Goal: Information Seeking & Learning: Understand process/instructions

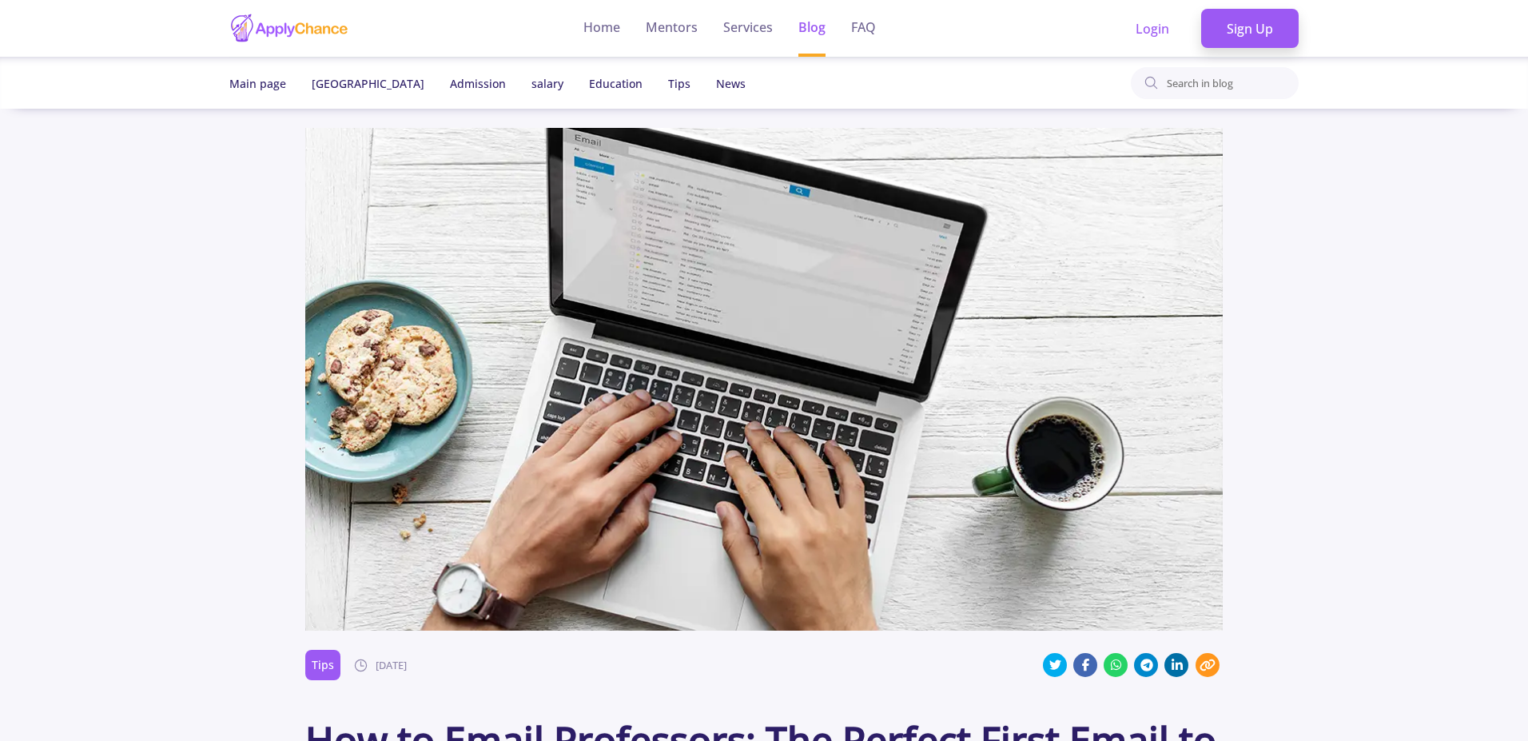
scroll to position [2974, 0]
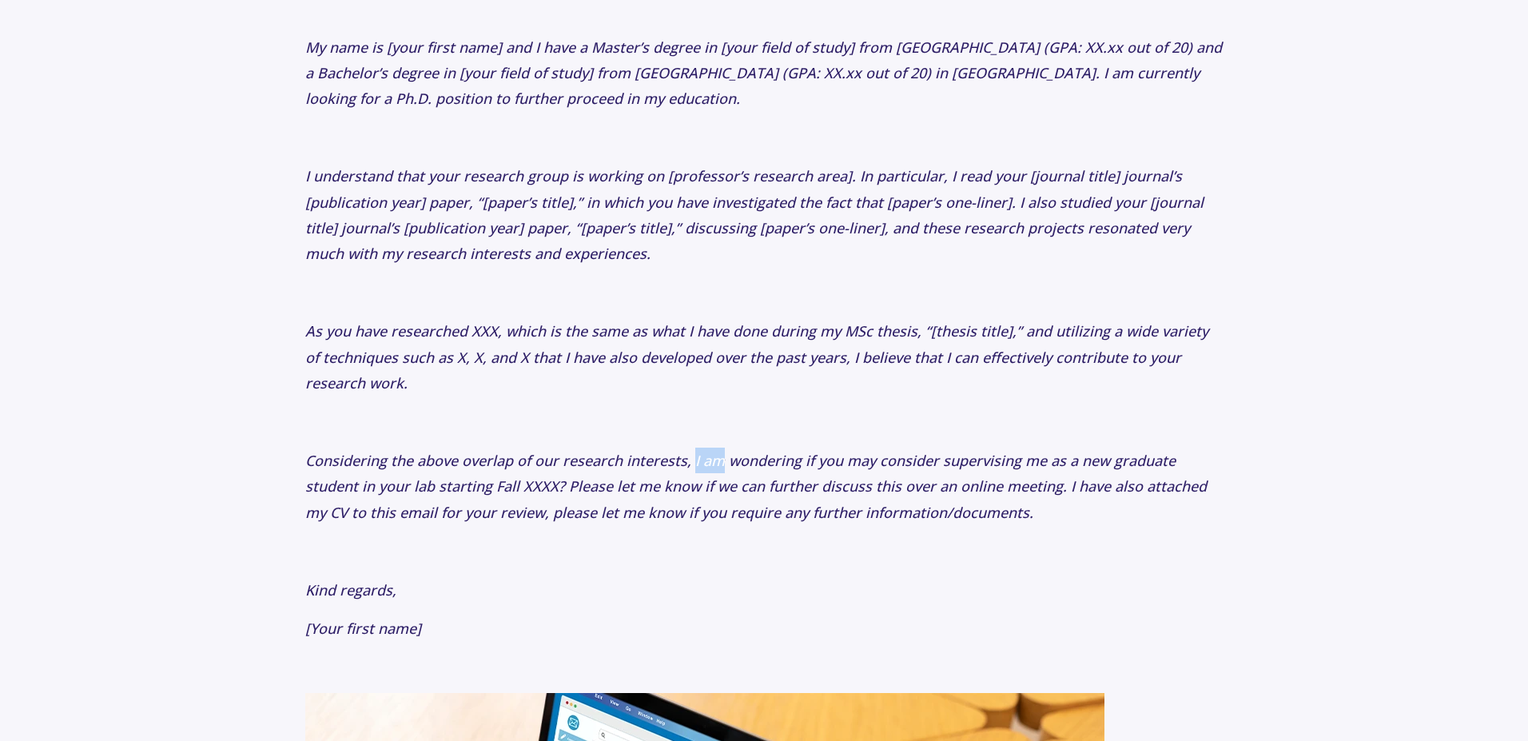
drag, startPoint x: 695, startPoint y: 460, endPoint x: 720, endPoint y: 460, distance: 25.6
click at [726, 460] on icon "Considering the above overlap of our research interests, I am wondering if you …" at bounding box center [756, 486] width 902 height 71
click at [325, 467] on icon "Considering the above overlap of our research interests, I am wondering if you …" at bounding box center [756, 486] width 902 height 71
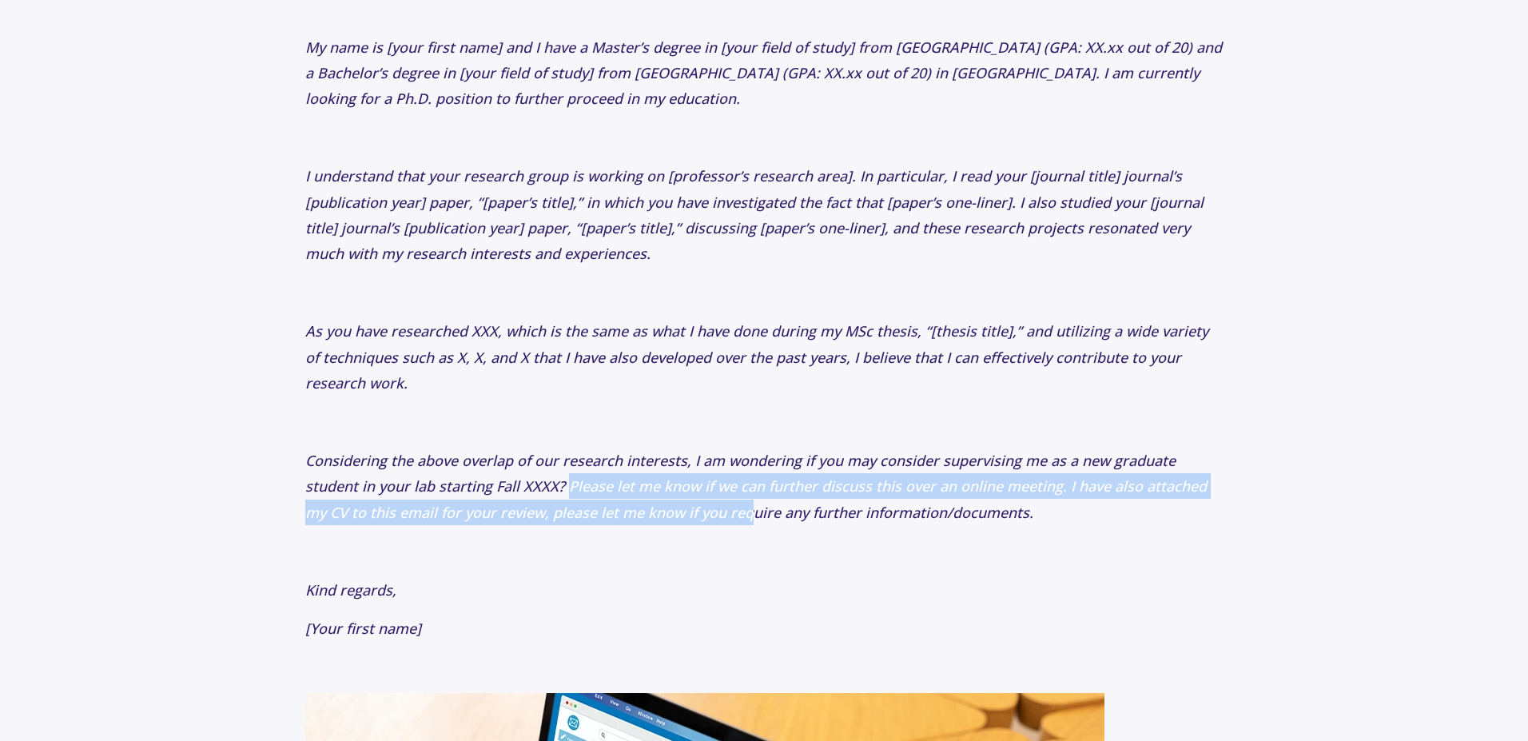
drag, startPoint x: 571, startPoint y: 481, endPoint x: 755, endPoint y: 507, distance: 186.4
click at [755, 507] on icon "Considering the above overlap of our research interests, I am wondering if you …" at bounding box center [756, 486] width 902 height 71
click at [644, 505] on icon "Considering the above overlap of our research interests, I am wondering if you …" at bounding box center [756, 486] width 902 height 71
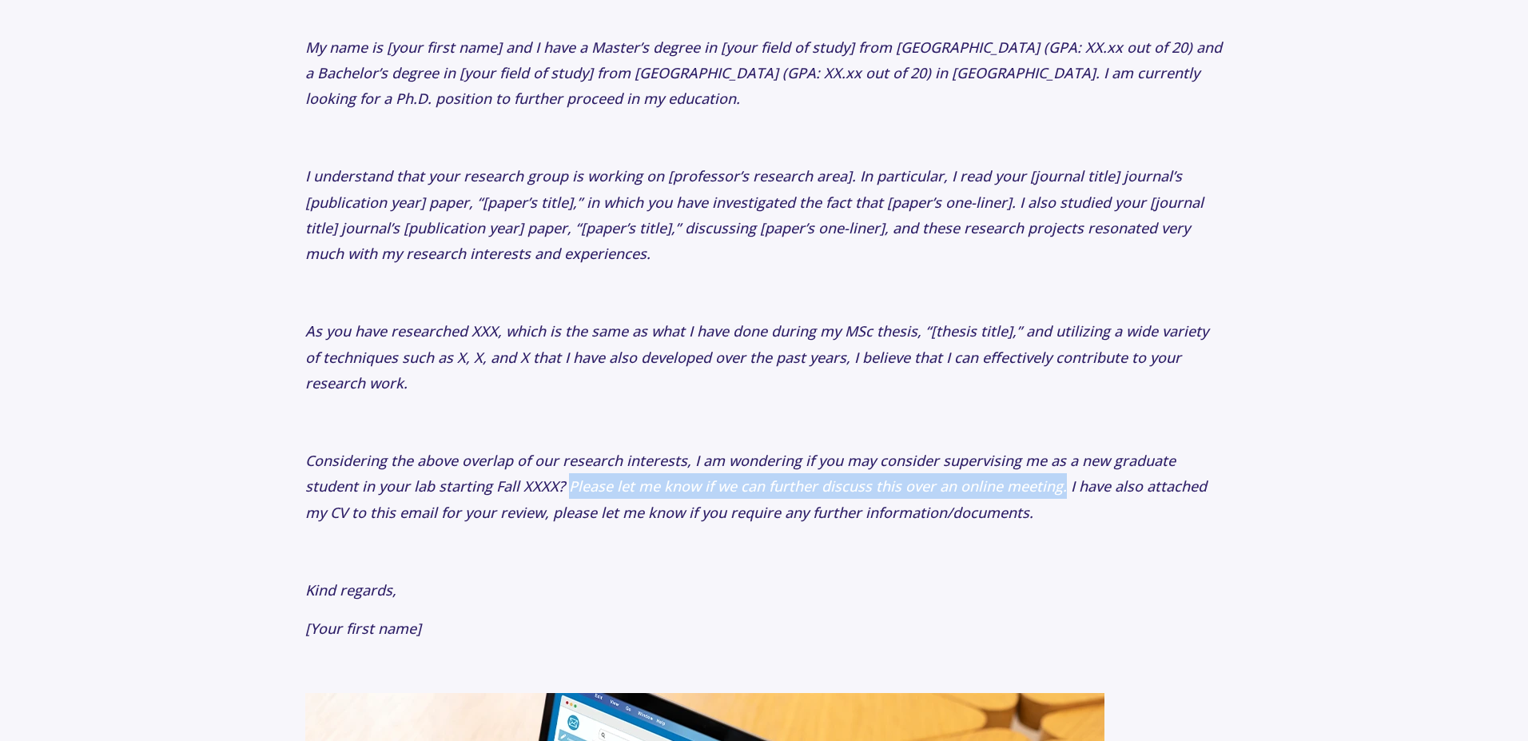
drag, startPoint x: 569, startPoint y: 488, endPoint x: 1062, endPoint y: 487, distance: 492.4
click at [1062, 487] on icon "Considering the above overlap of our research interests, I am wondering if you …" at bounding box center [756, 486] width 902 height 71
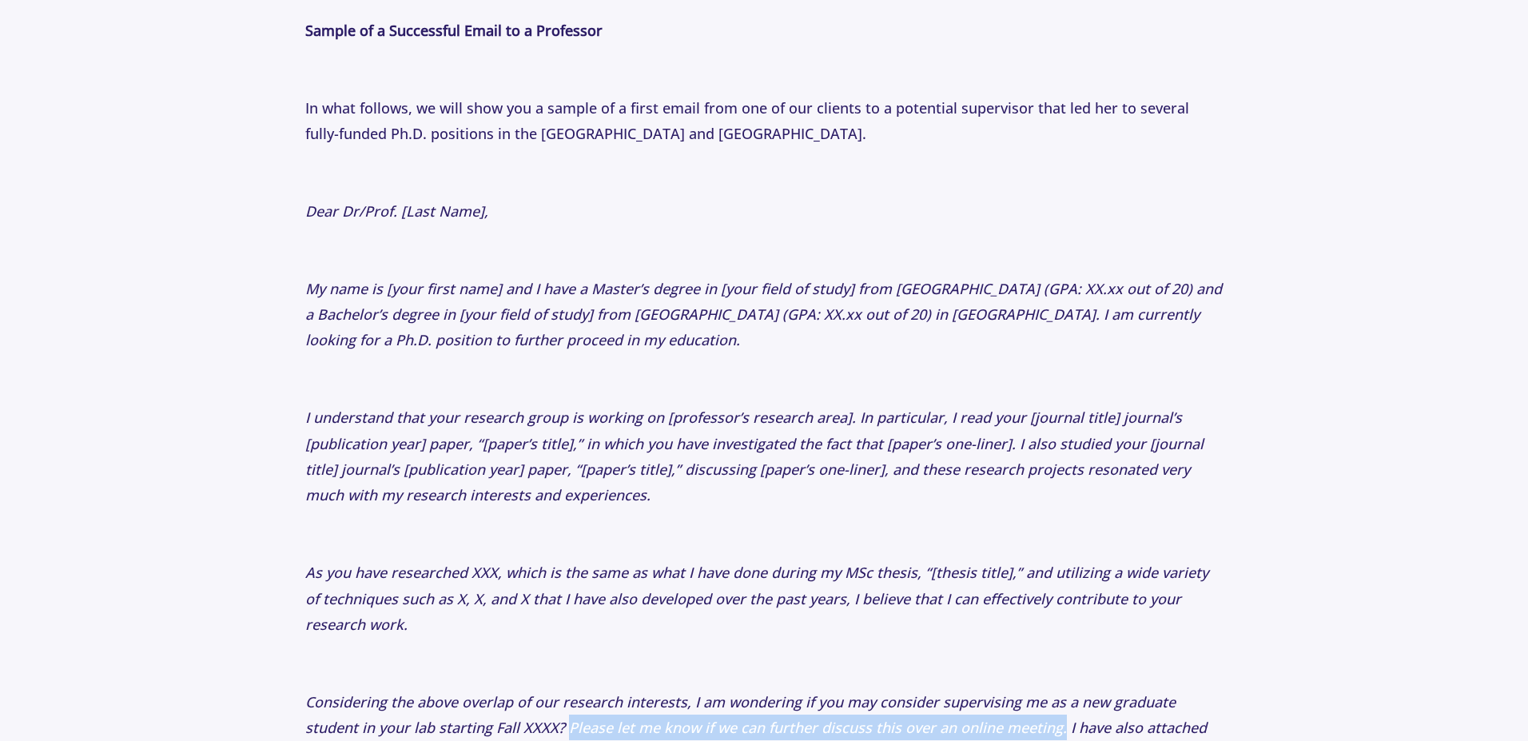
scroll to position [2590, 0]
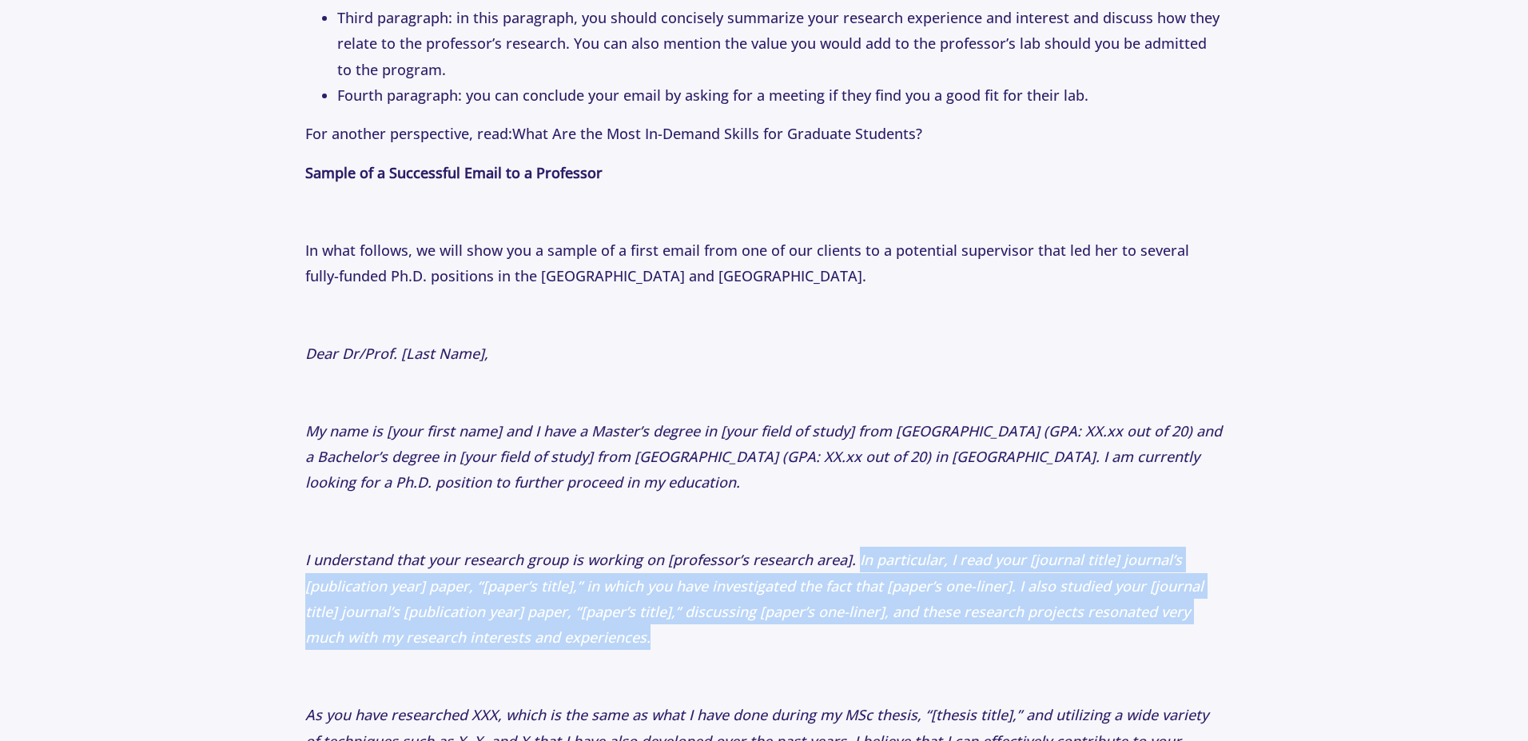
drag, startPoint x: 857, startPoint y: 558, endPoint x: 768, endPoint y: 635, distance: 117.3
click at [768, 635] on p "I understand that your research group is working on [professor’s research area]…" at bounding box center [763, 599] width 917 height 104
copy icon "In particular, I read your [journal title] journal’s [publication year] paper, …"
click at [435, 596] on p "I understand that your research group is working on [professor’s research area]…" at bounding box center [763, 599] width 917 height 104
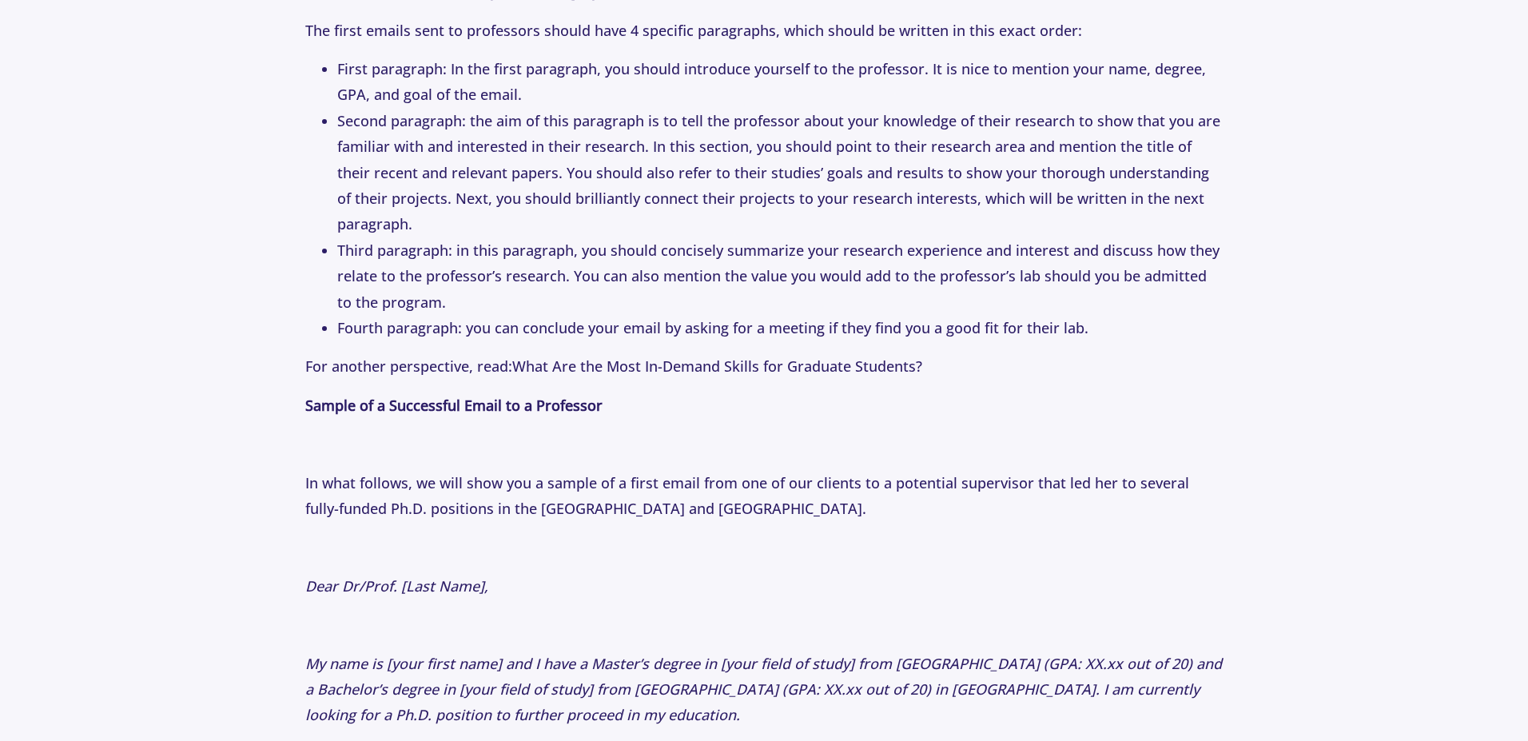
scroll to position [2110, 0]
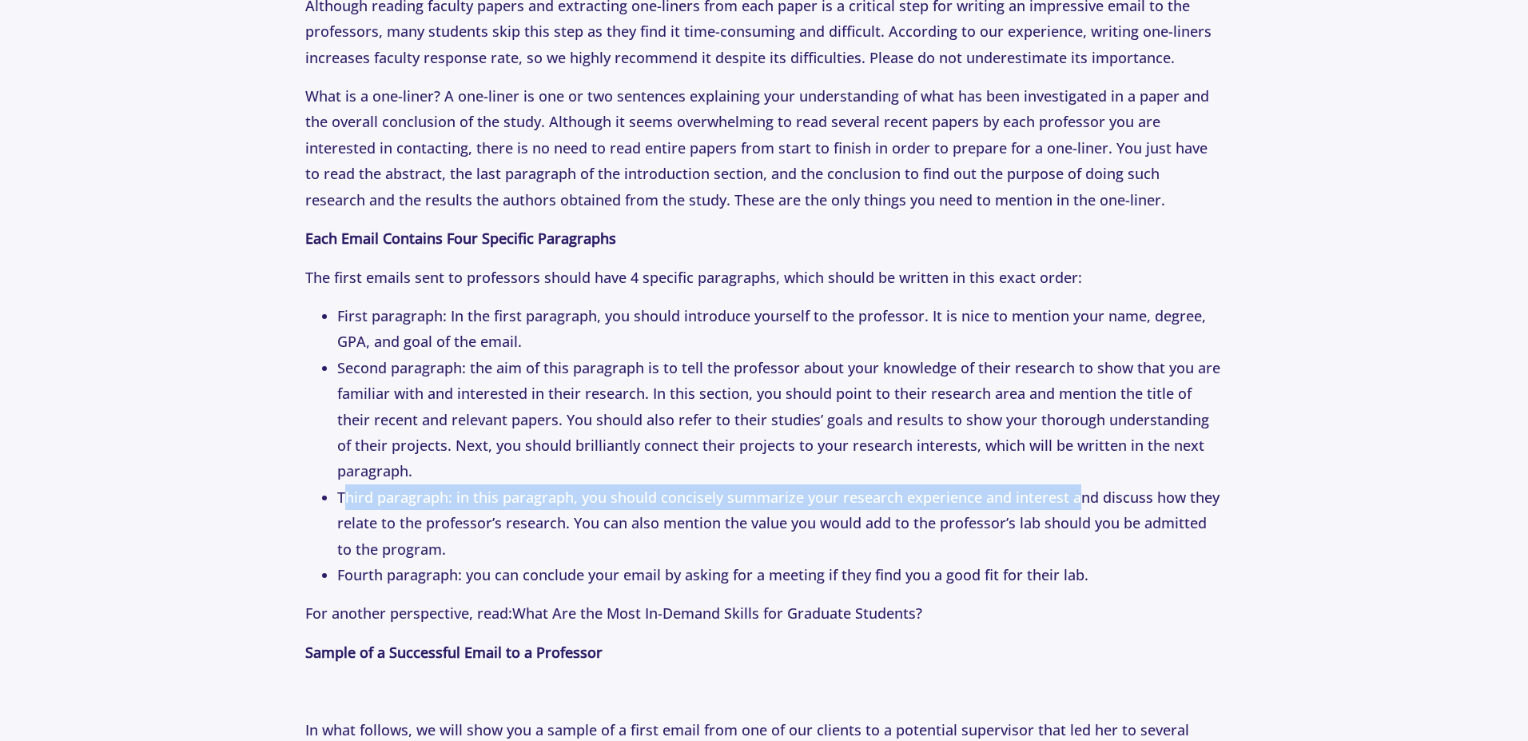
drag, startPoint x: 345, startPoint y: 492, endPoint x: 1063, endPoint y: 505, distance: 717.9
click at [1078, 505] on li "Third paragraph: in this paragraph, you should concisely summarize your researc…" at bounding box center [779, 523] width 885 height 78
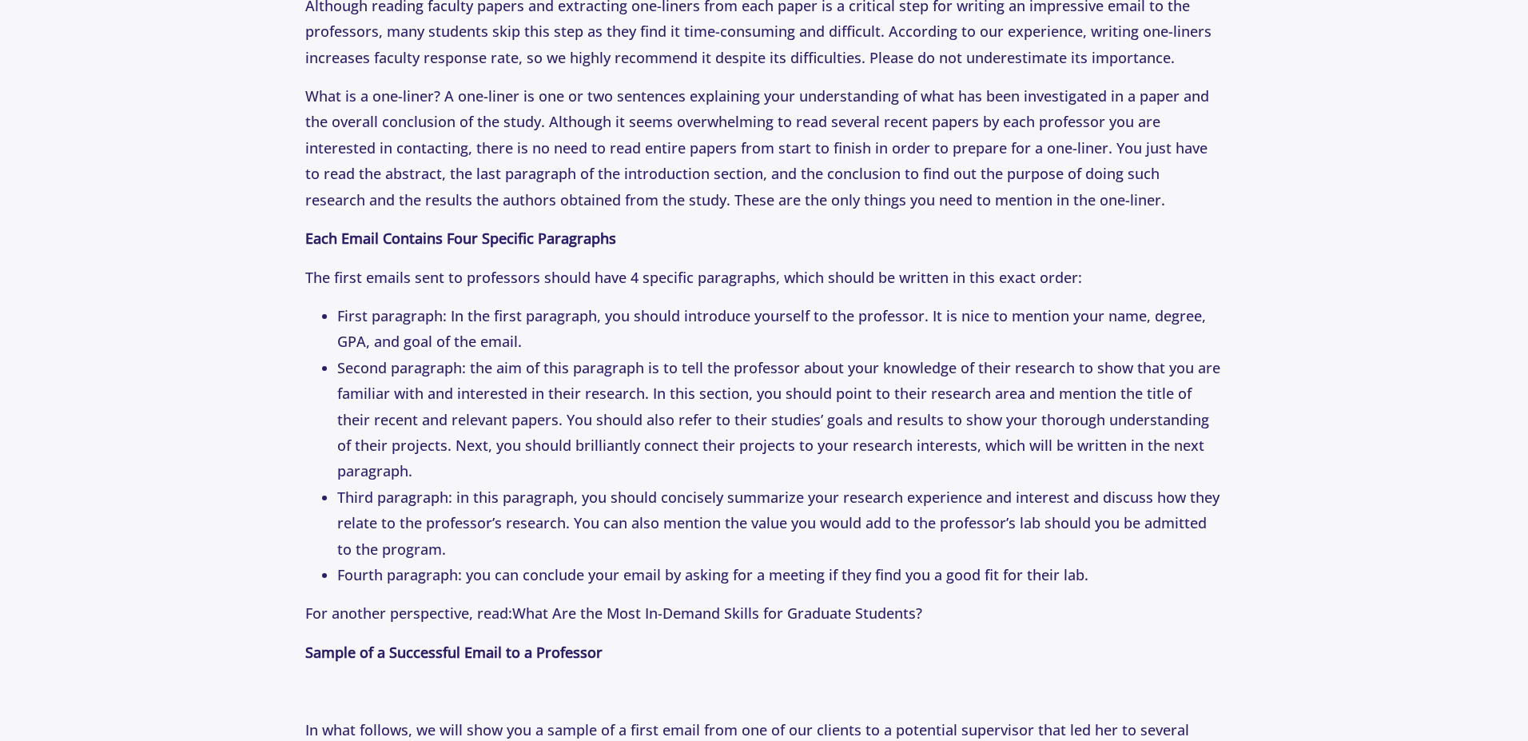
click at [799, 524] on li "Third paragraph: in this paragraph, you should concisely summarize your researc…" at bounding box center [779, 523] width 885 height 78
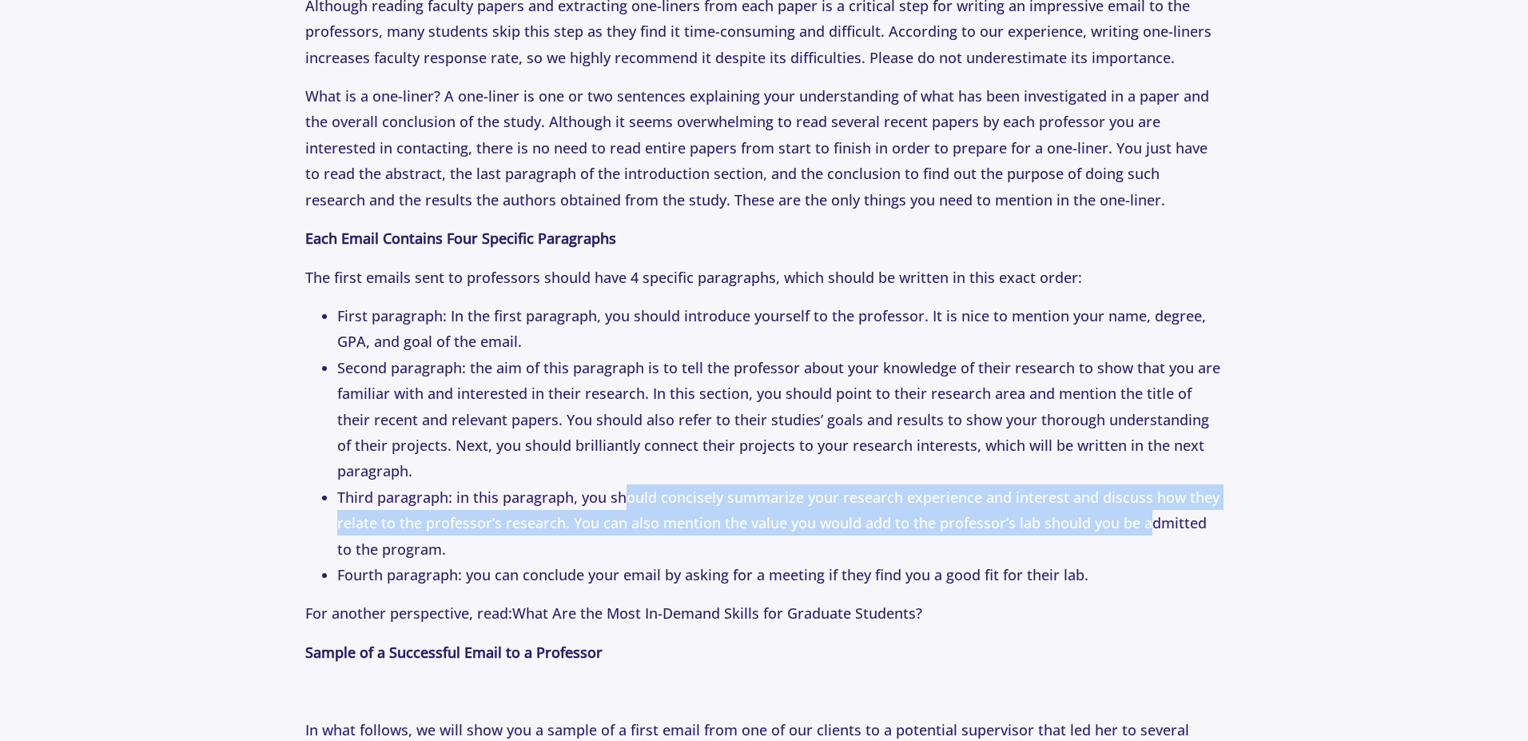
drag, startPoint x: 746, startPoint y: 508, endPoint x: 1150, endPoint y: 512, distance: 404.5
click at [1150, 512] on li "Third paragraph: in this paragraph, you should concisely summarize your researc…" at bounding box center [779, 523] width 885 height 78
drag, startPoint x: 992, startPoint y: 524, endPoint x: 1006, endPoint y: 526, distance: 14.6
click at [991, 524] on li "Third paragraph: in this paragraph, you should concisely summarize your researc…" at bounding box center [779, 523] width 885 height 78
click at [1091, 499] on li "Third paragraph: in this paragraph, you should concisely summarize your researc…" at bounding box center [779, 523] width 885 height 78
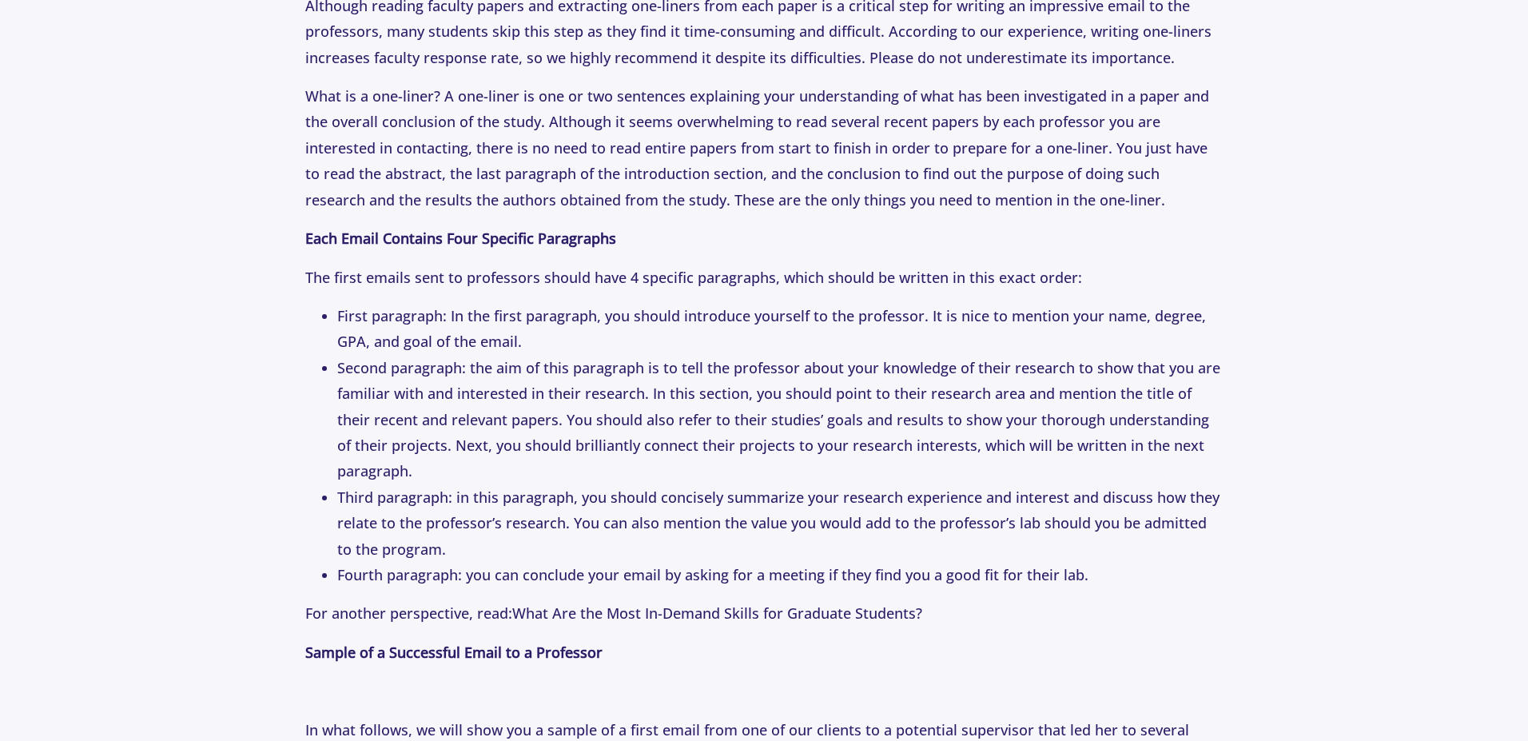
drag, startPoint x: 468, startPoint y: 537, endPoint x: 454, endPoint y: 540, distance: 14.6
click at [467, 538] on li "Third paragraph: in this paragraph, you should concisely summarize your researc…" at bounding box center [779, 523] width 885 height 78
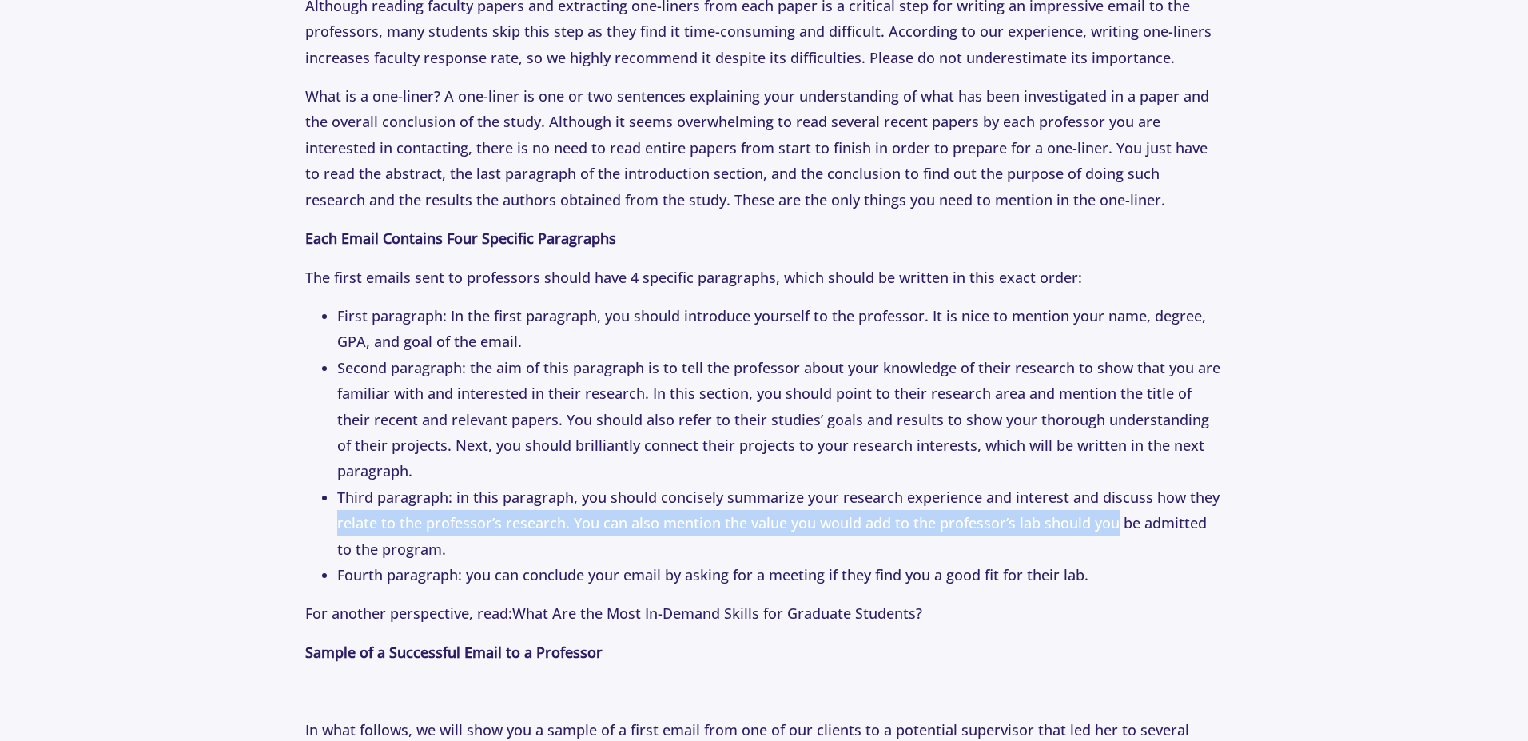
drag, startPoint x: 333, startPoint y: 523, endPoint x: 1114, endPoint y: 520, distance: 781.0
click at [1114, 520] on ul "First paragraph: In the first paragraph, you should introduce yourself to the p…" at bounding box center [763, 445] width 917 height 285
click at [799, 532] on li "Third paragraph: in this paragraph, you should concisely summarize your researc…" at bounding box center [779, 523] width 885 height 78
click at [1007, 515] on li "Third paragraph: in this paragraph, you should concisely summarize your researc…" at bounding box center [779, 523] width 885 height 78
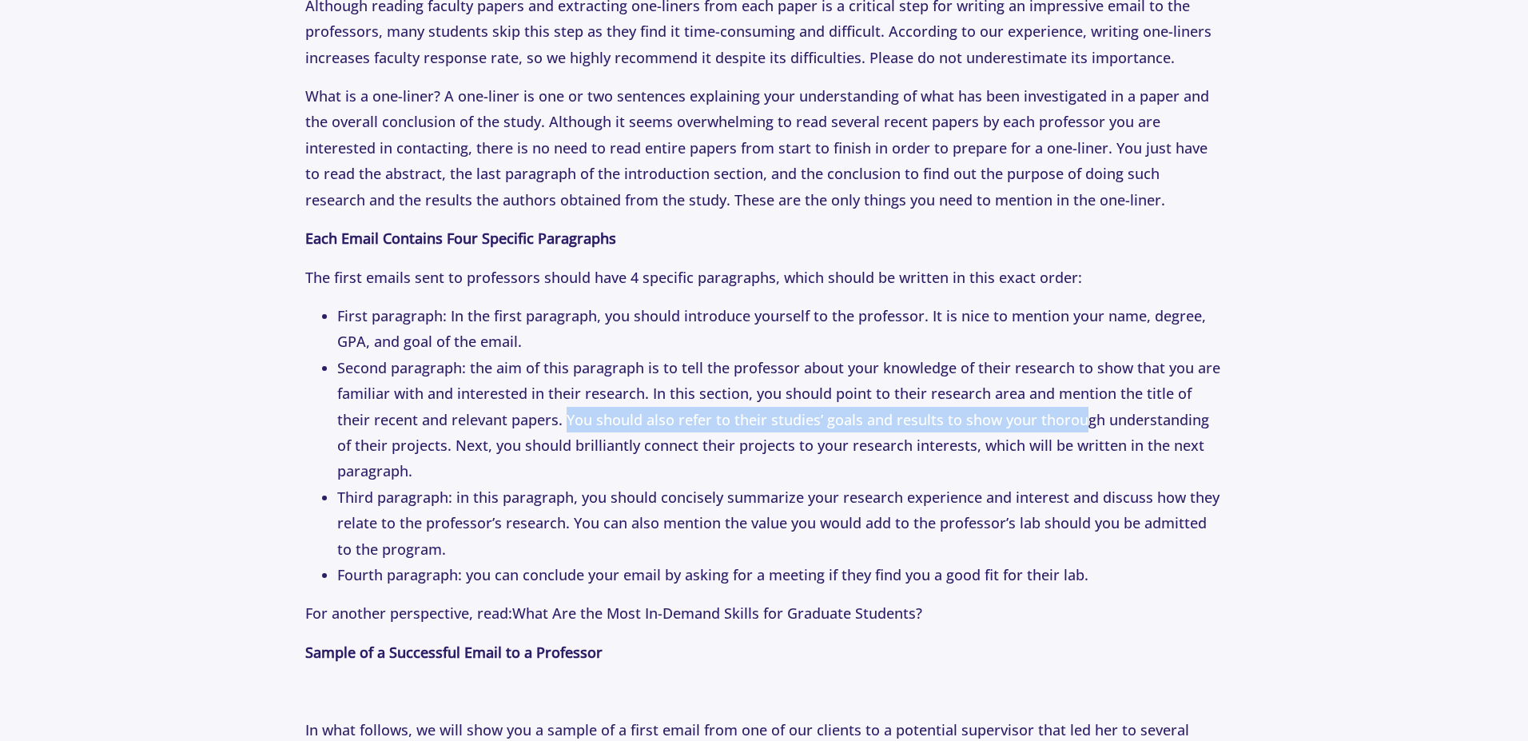
drag, startPoint x: 528, startPoint y: 448, endPoint x: 1048, endPoint y: 435, distance: 519.7
click at [1048, 435] on li "Second paragraph: the aim of this paragraph is to tell the professor about your…" at bounding box center [779, 419] width 885 height 129
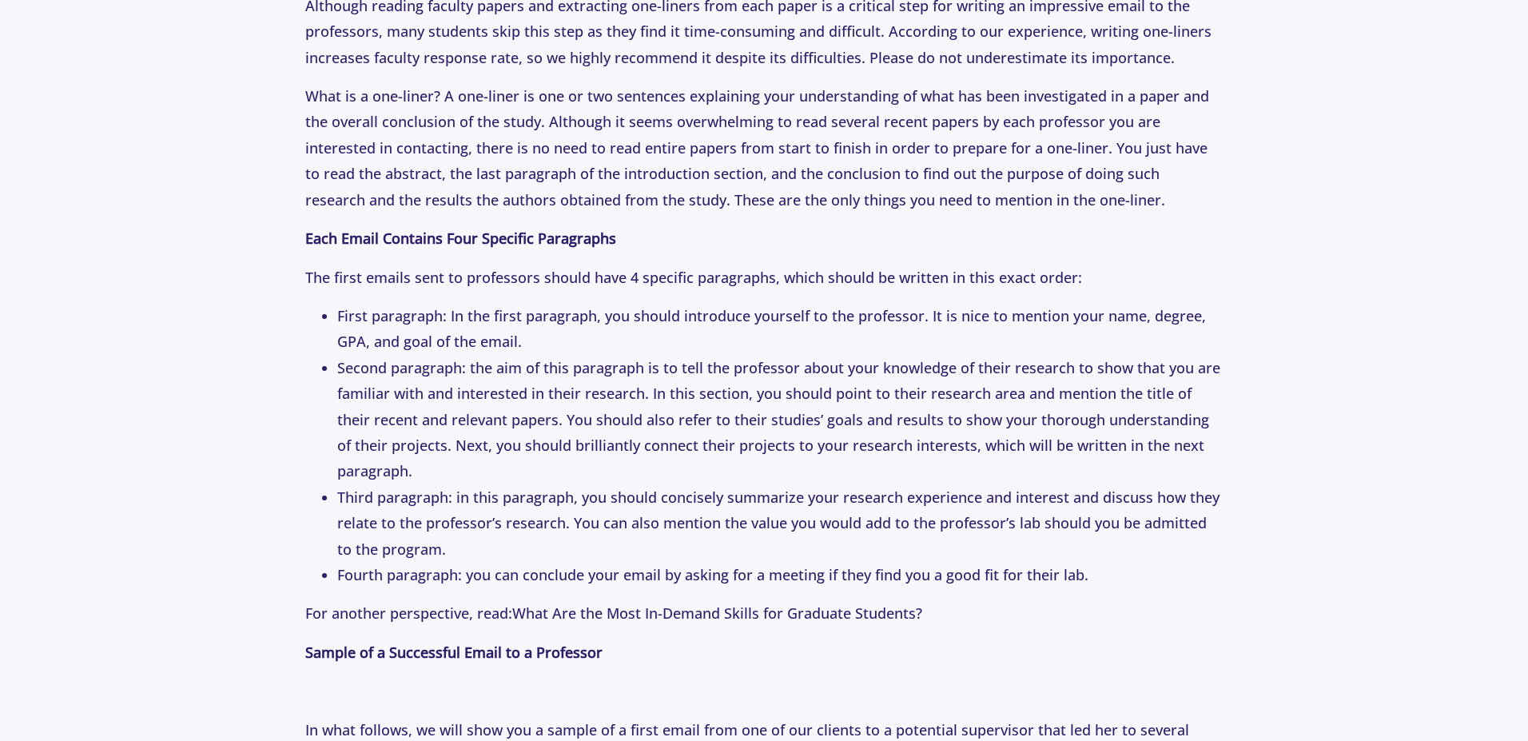
click at [814, 475] on li "Second paragraph: the aim of this paragraph is to tell the professor about your…" at bounding box center [779, 419] width 885 height 129
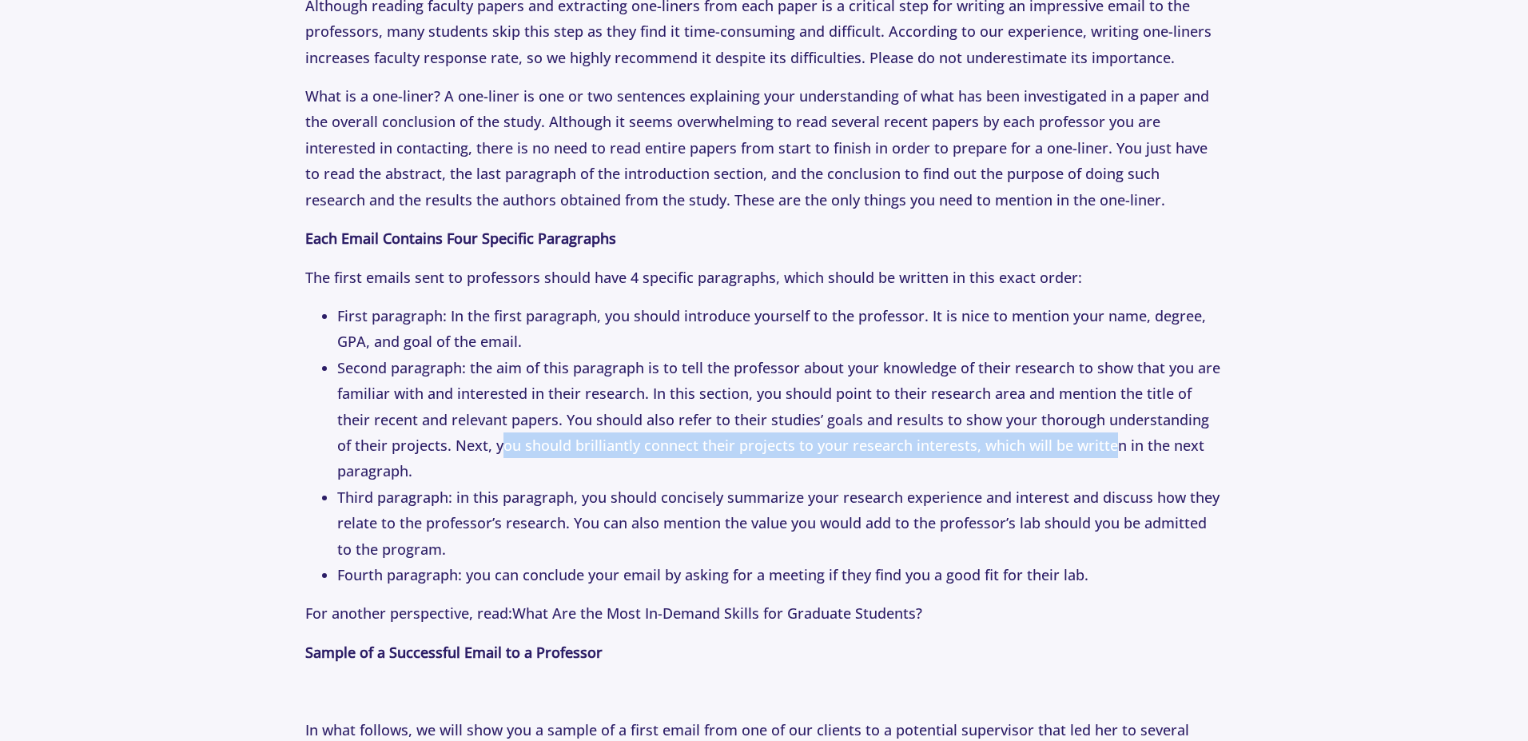
drag, startPoint x: 444, startPoint y: 475, endPoint x: 1062, endPoint y: 476, distance: 617.9
click at [1062, 476] on li "Second paragraph: the aim of this paragraph is to tell the professor about your…" at bounding box center [779, 419] width 885 height 129
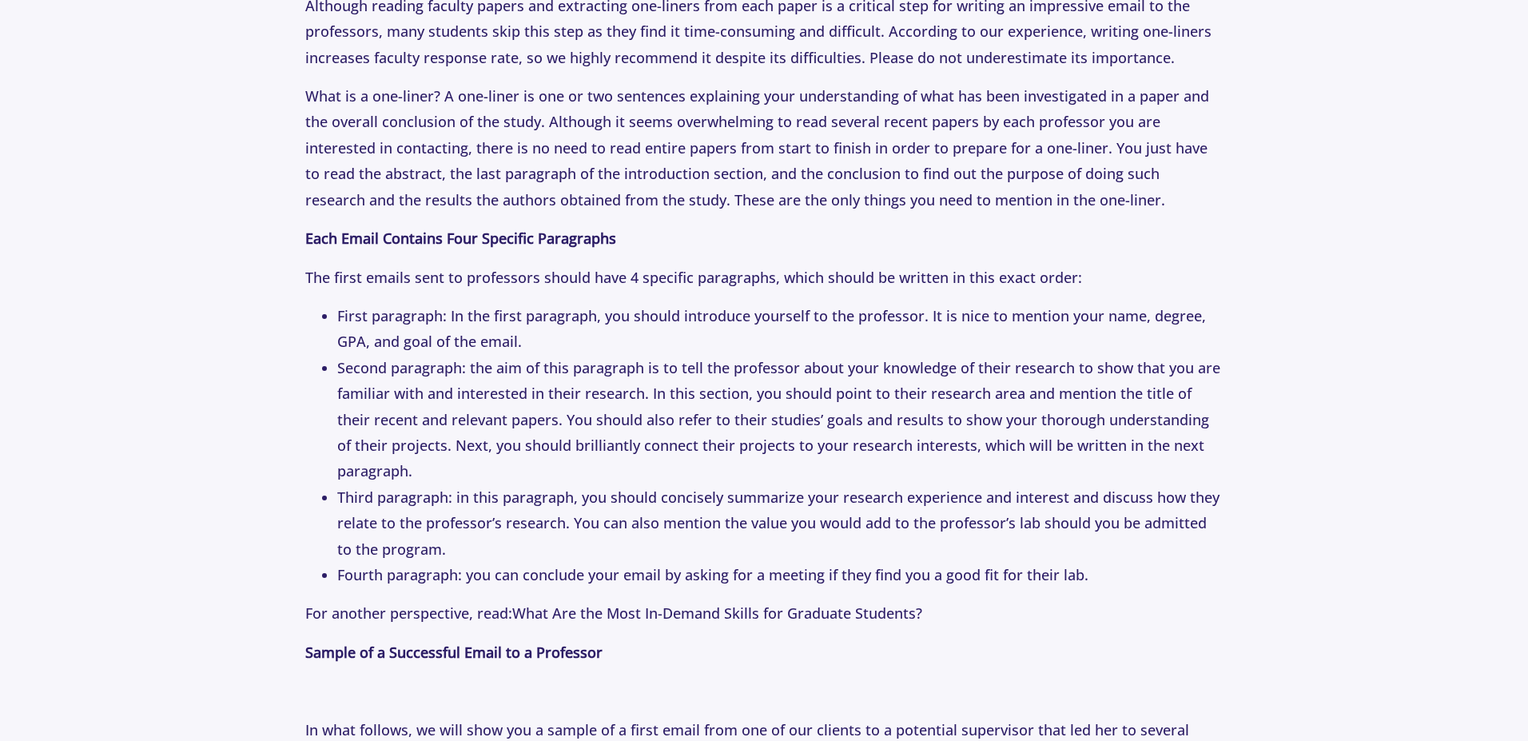
click at [814, 497] on li "Third paragraph: in this paragraph, you should concisely summarize your researc…" at bounding box center [779, 523] width 885 height 78
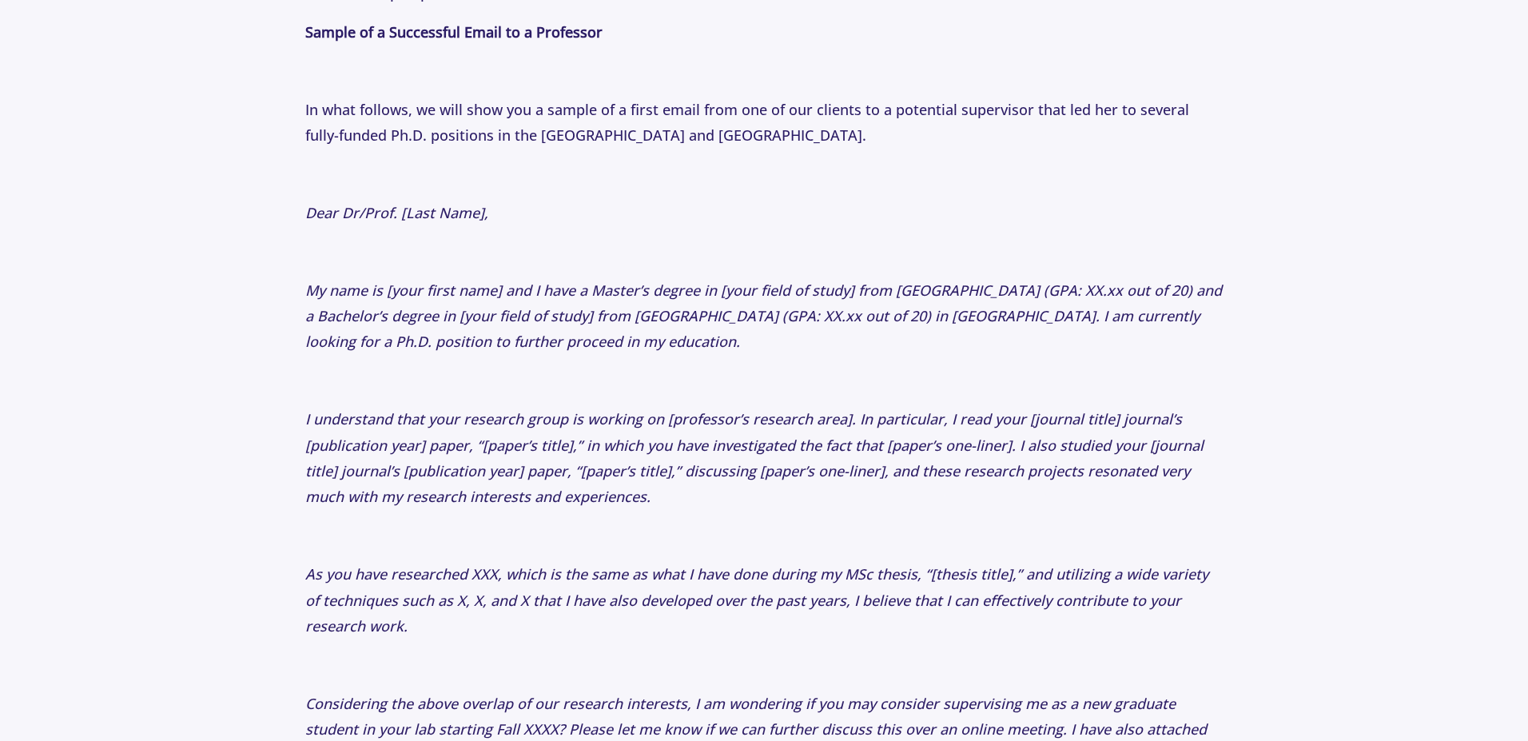
scroll to position [2878, 0]
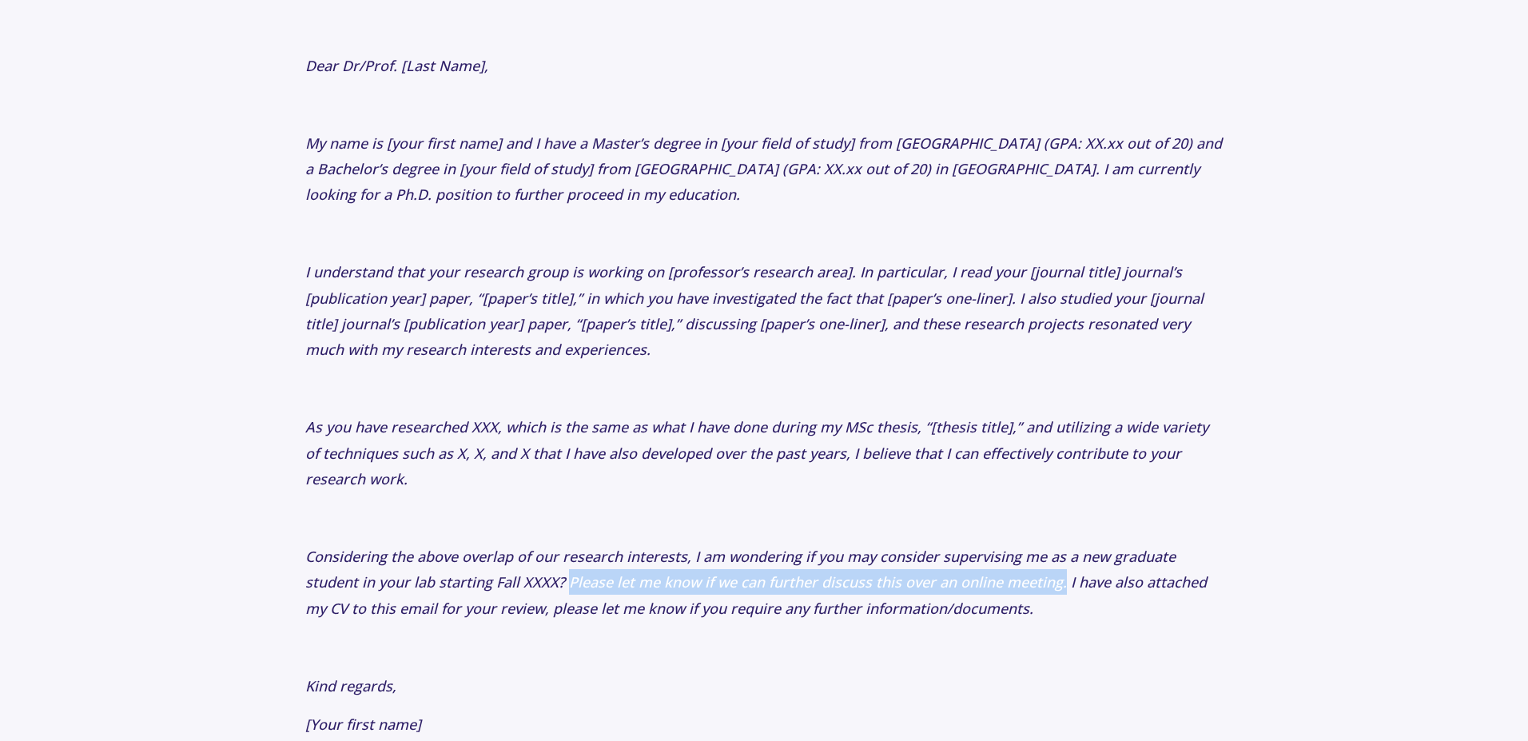
drag, startPoint x: 568, startPoint y: 580, endPoint x: 1062, endPoint y: 592, distance: 494.1
click at [1062, 592] on icon "Considering the above overlap of our research interests, I am wondering if you …" at bounding box center [756, 582] width 902 height 71
copy icon "Please let me know if we can further discuss this over an online meeting."
click at [768, 452] on icon "As you have researched XXX, which is the same as what I have done during my MSc…" at bounding box center [756, 452] width 903 height 71
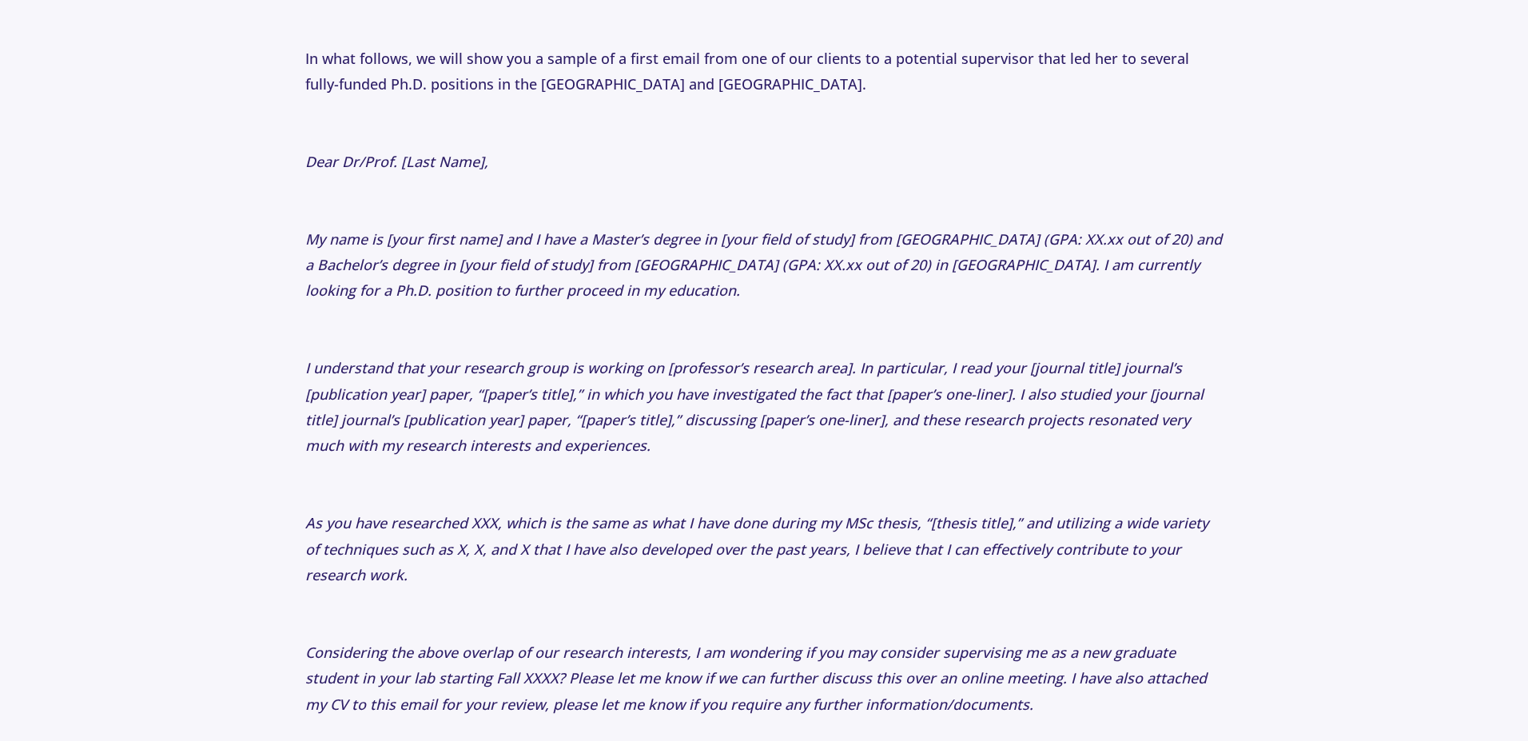
scroll to position [2494, 0]
